Goal: Task Accomplishment & Management: Complete application form

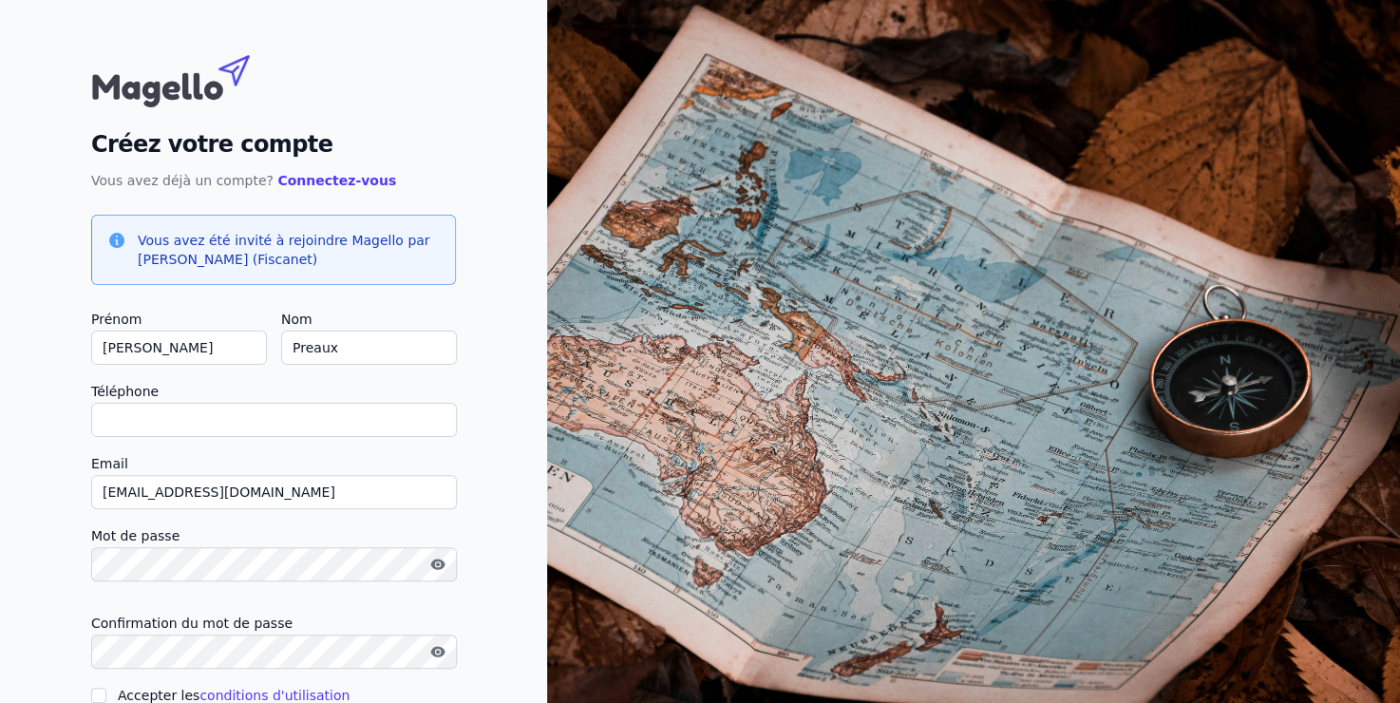
click at [107, 429] on input "Téléphone" at bounding box center [274, 420] width 366 height 34
type input "[PHONE_NUMBER]"
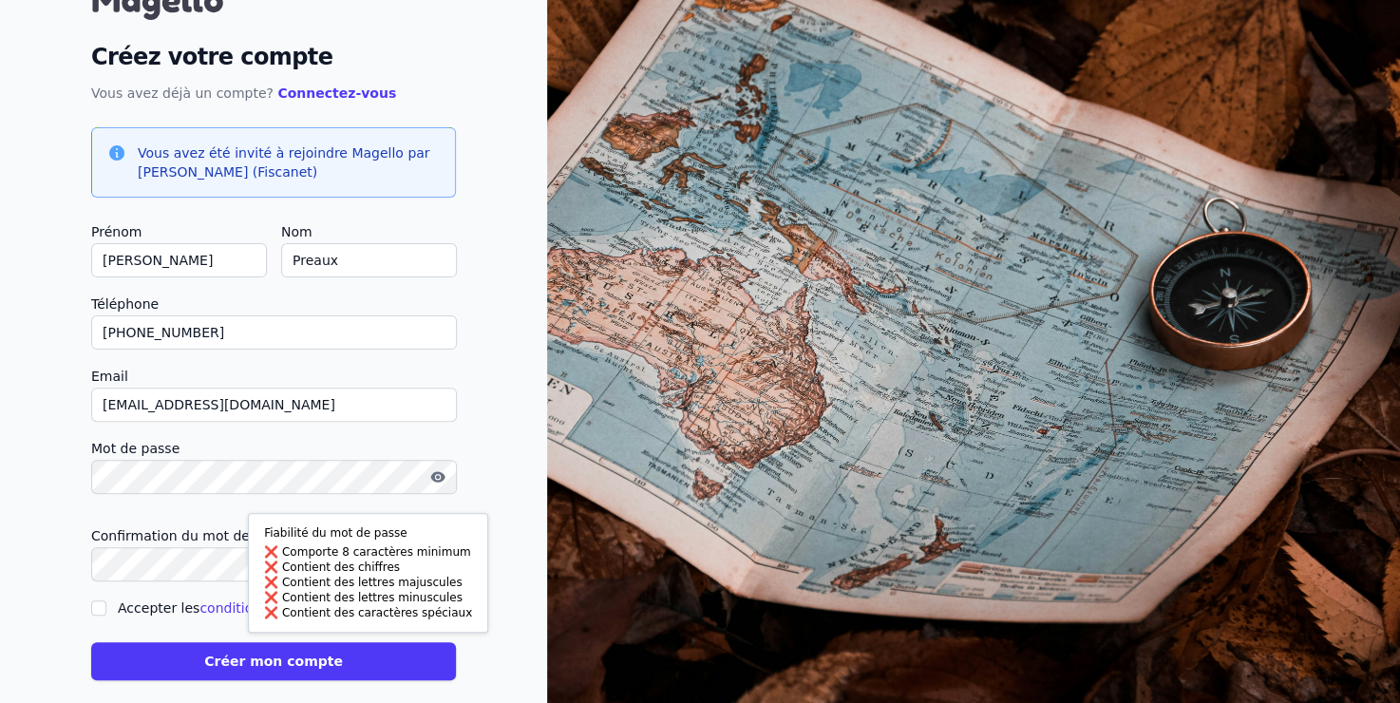
scroll to position [110, 0]
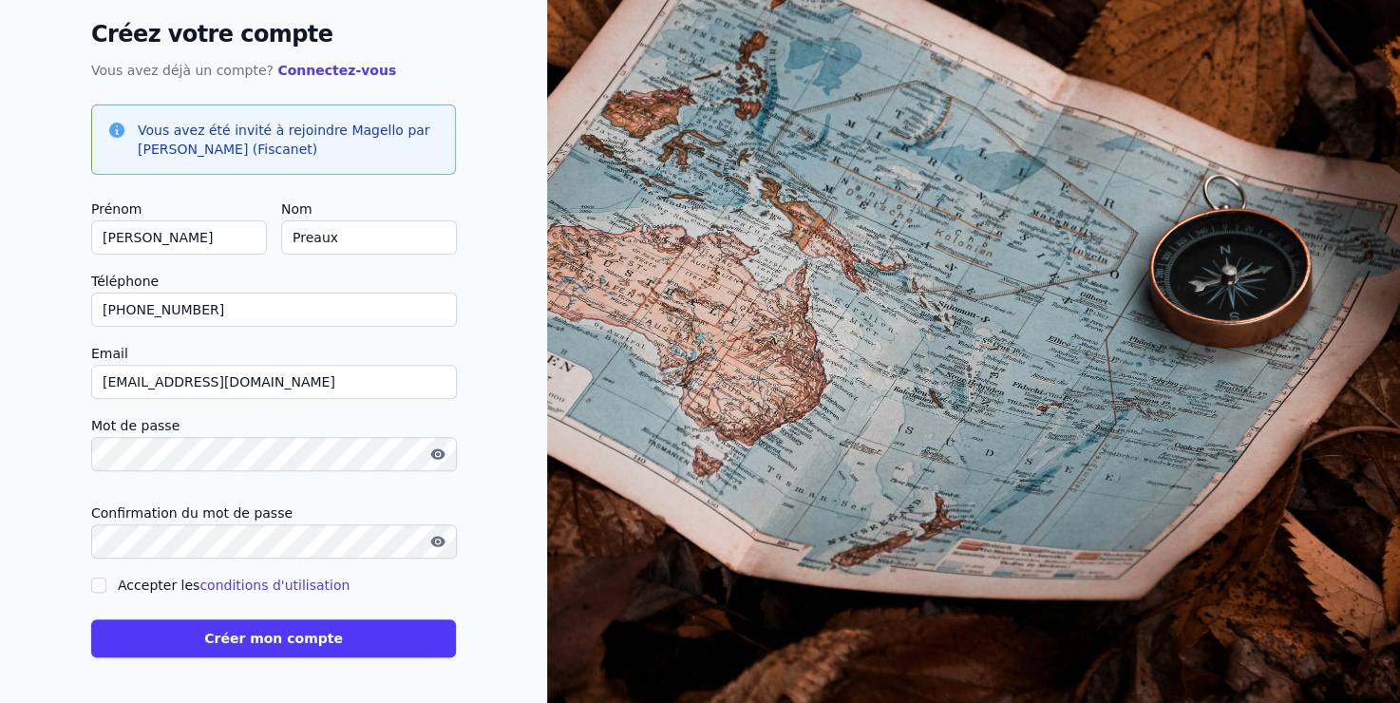
click at [103, 589] on input "Accepter les conditions d'utilisation" at bounding box center [98, 585] width 15 height 15
checkbox input "true"
click at [252, 643] on button "Créer mon compte" at bounding box center [273, 638] width 365 height 38
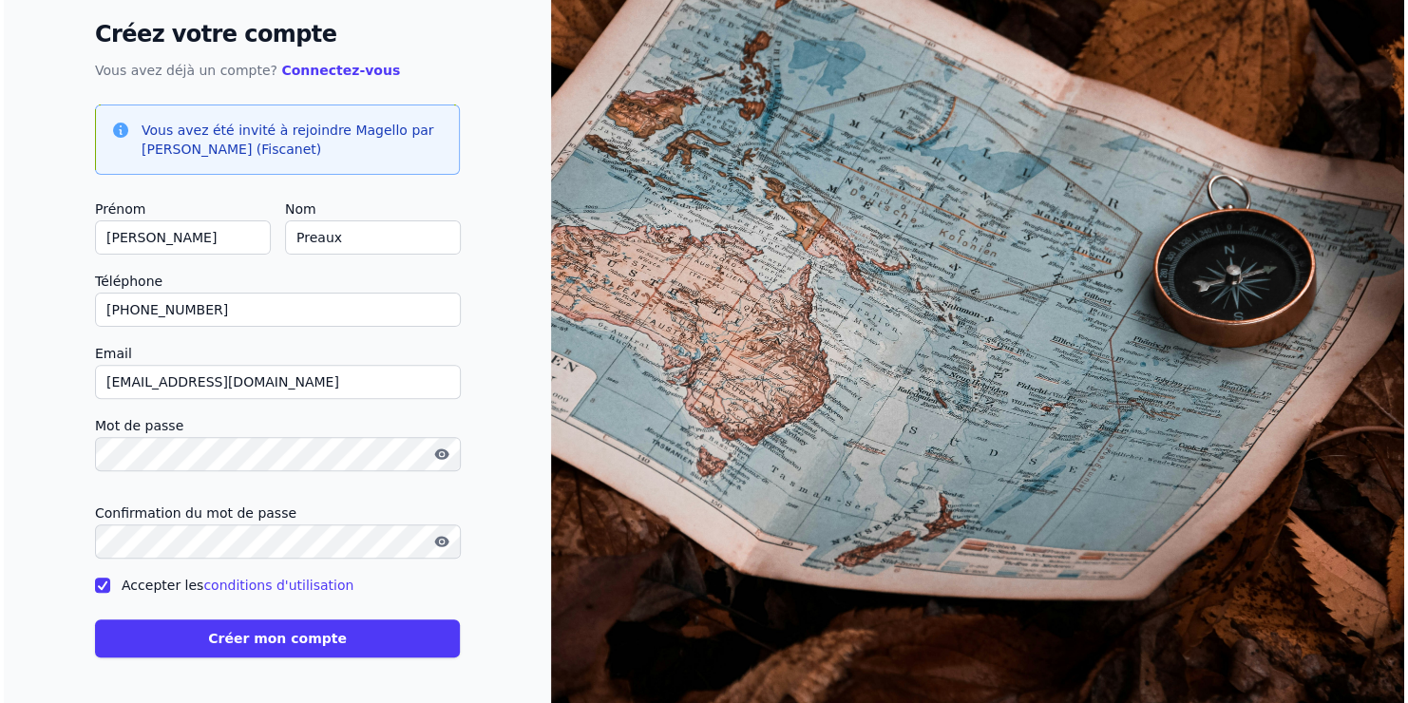
scroll to position [0, 0]
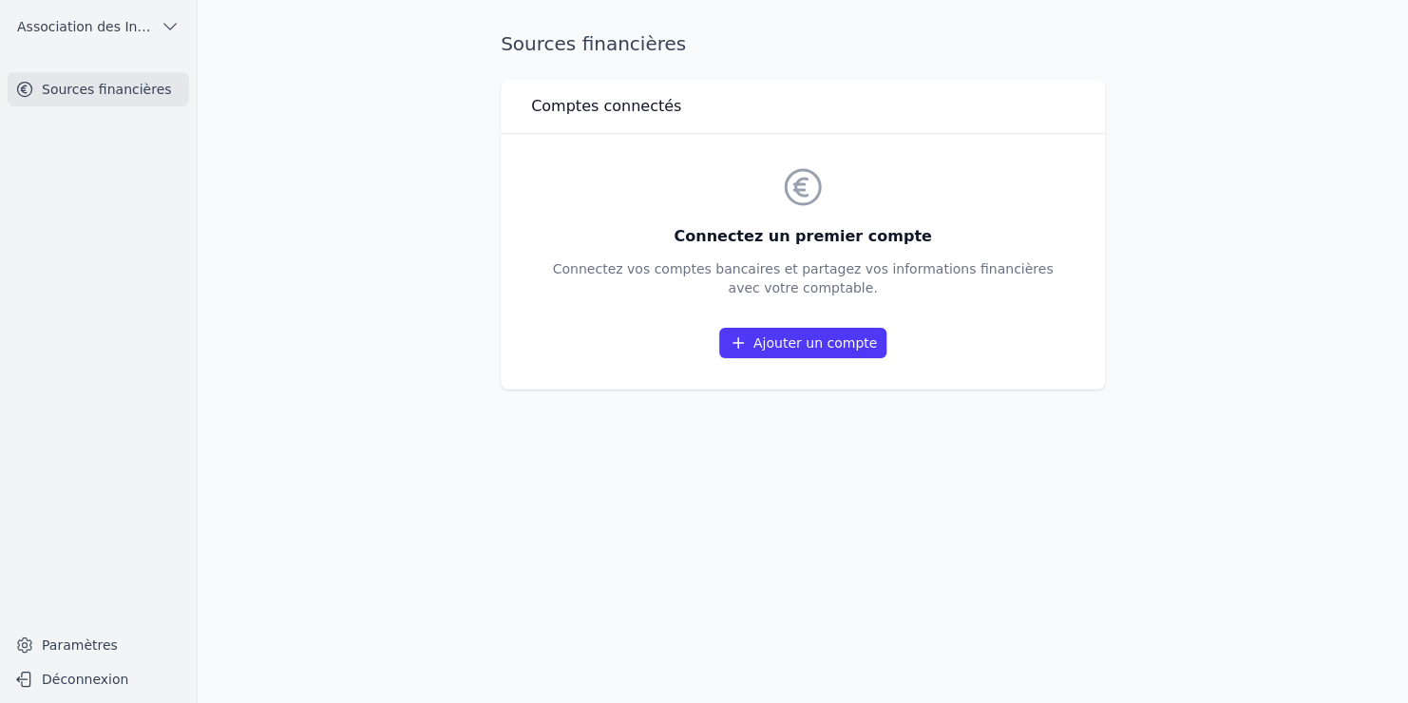
click at [777, 342] on link "Ajouter un compte" at bounding box center [802, 343] width 167 height 30
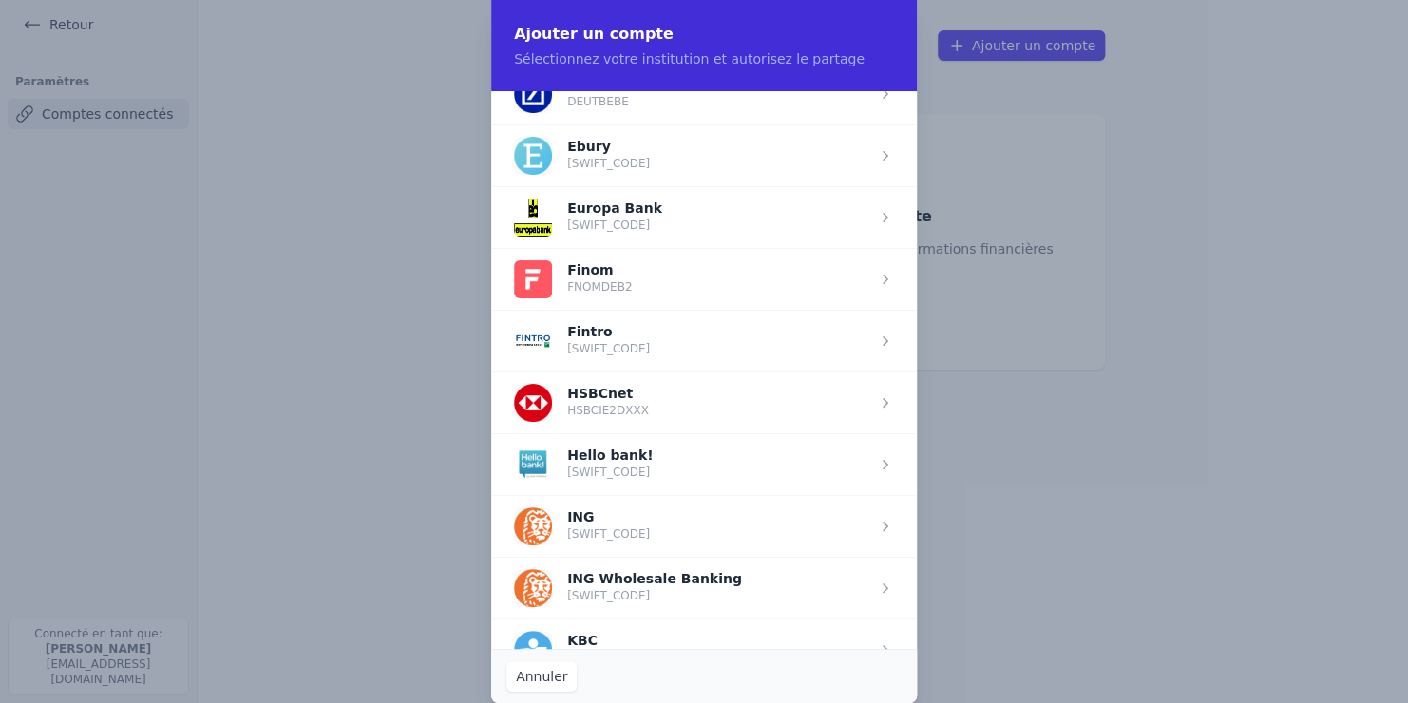
scroll to position [1187, 0]
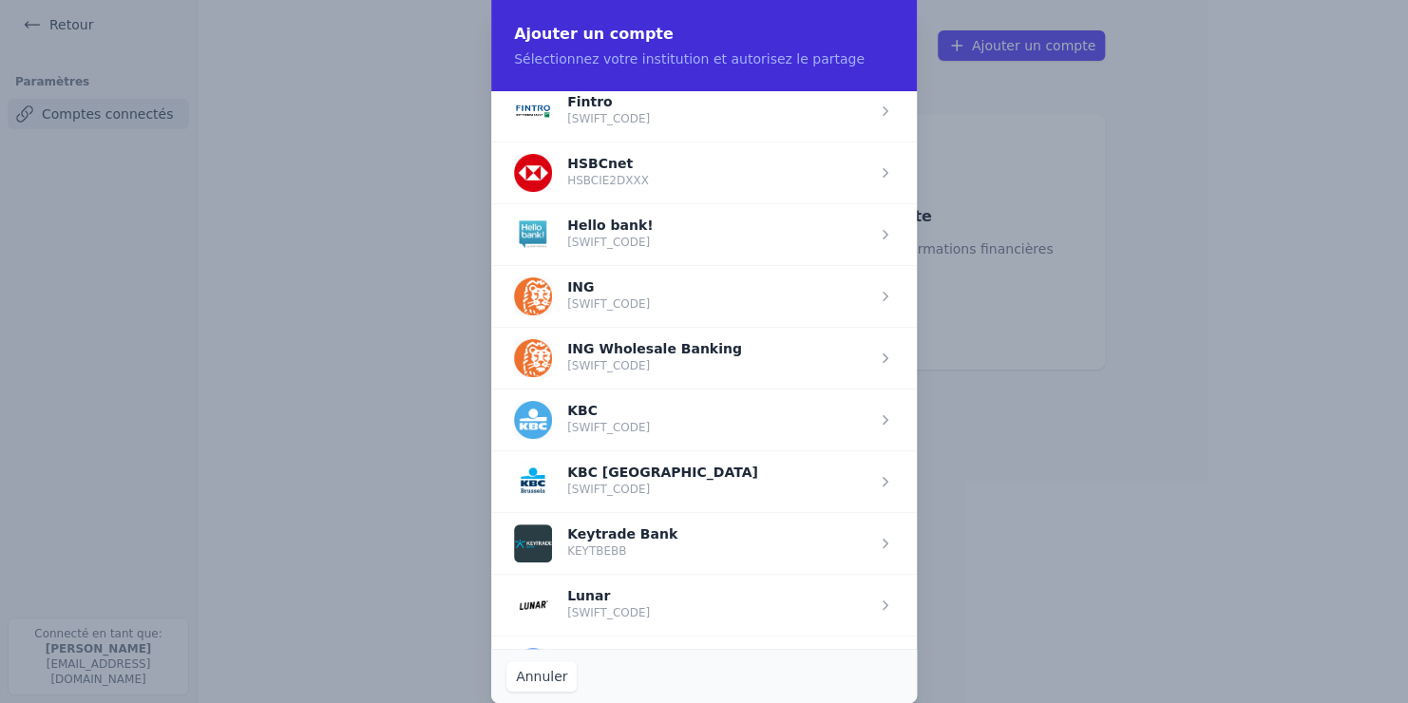
click at [721, 274] on span "button" at bounding box center [704, 296] width 426 height 62
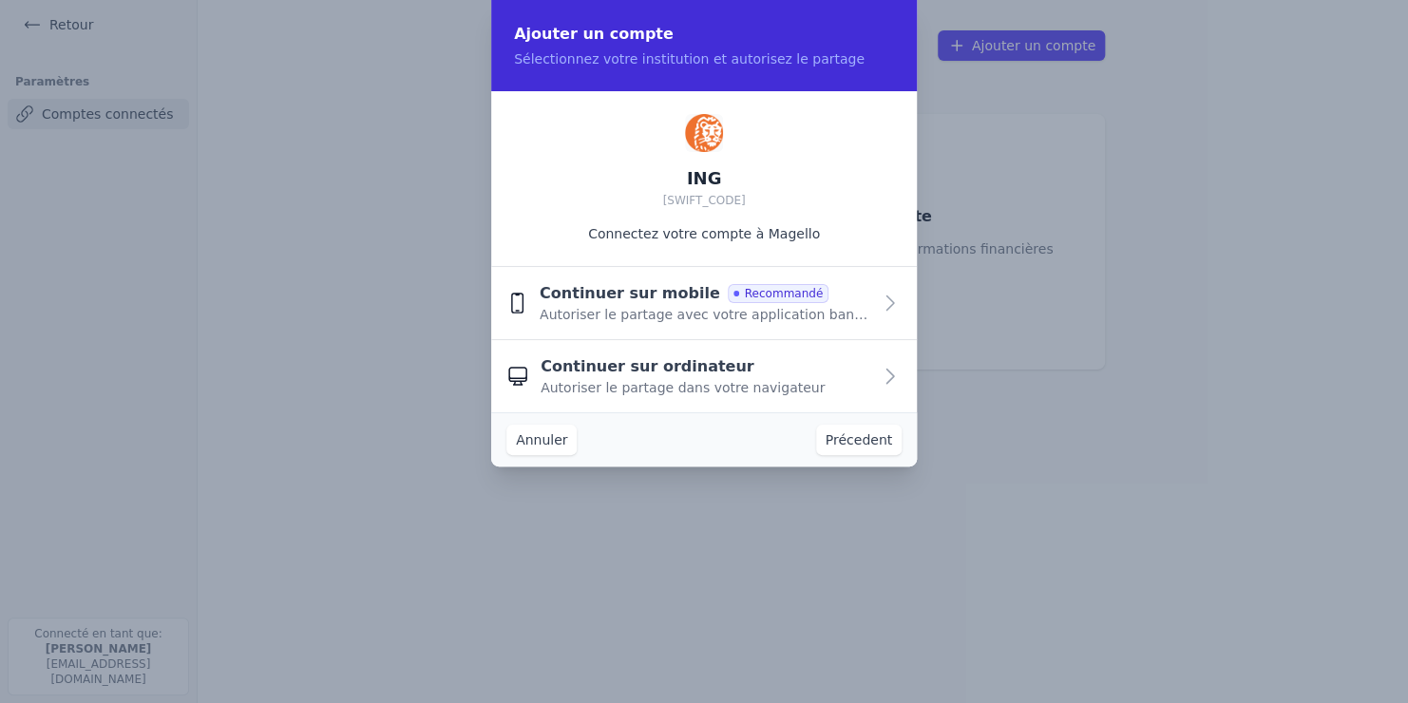
scroll to position [0, 0]
click at [694, 362] on span "Continuer sur ordinateur" at bounding box center [648, 366] width 214 height 23
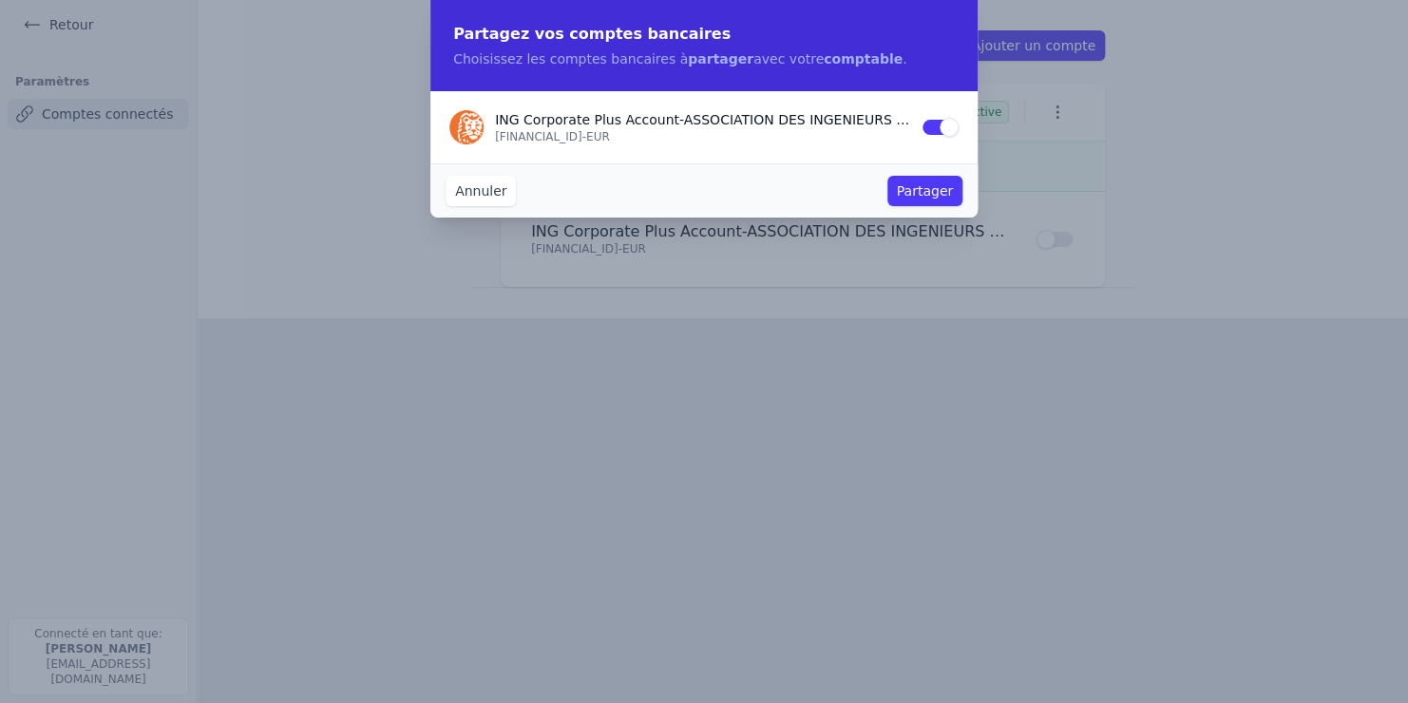
click at [923, 186] on button "Partager" at bounding box center [924, 191] width 75 height 30
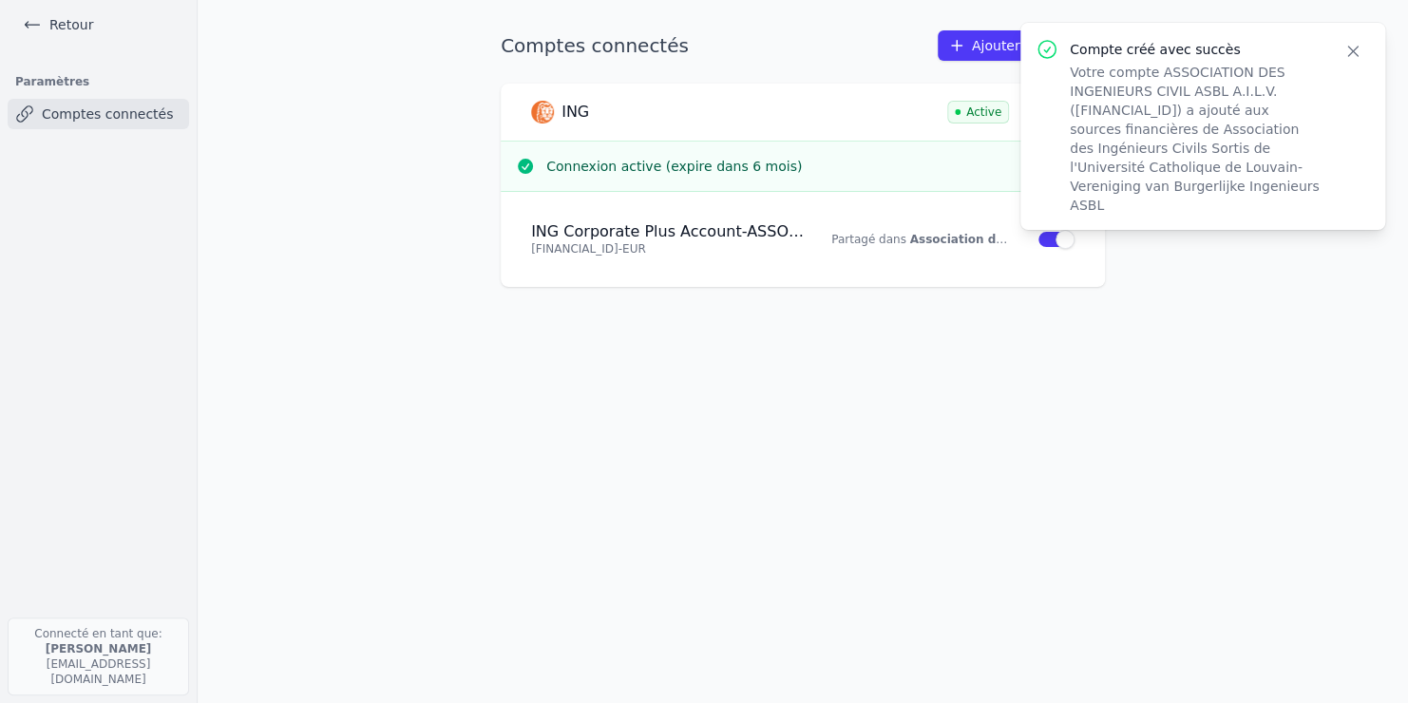
click at [894, 411] on div "Comptes connectés Ajouter un compte ING Active Connexion active (expire dans 6 …" at bounding box center [802, 351] width 665 height 642
click at [1348, 52] on icon "button" at bounding box center [1352, 51] width 19 height 19
